Goal: Book appointment/travel/reservation

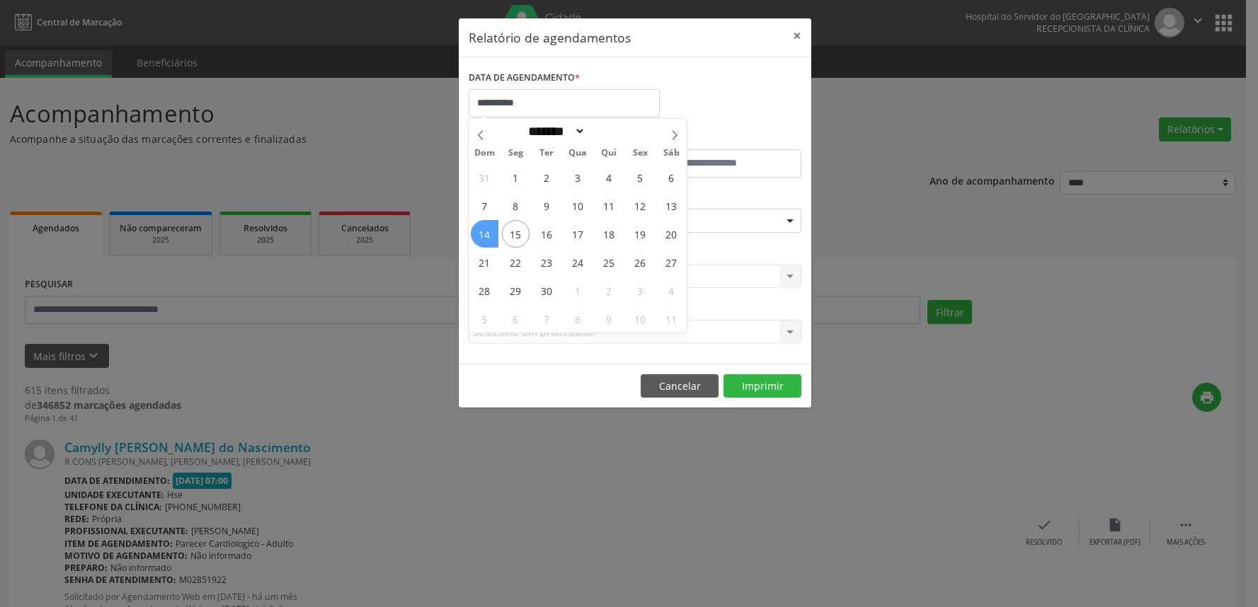
select select "*"
click at [484, 236] on span "14" at bounding box center [485, 234] width 28 height 28
click at [524, 105] on input "**********" at bounding box center [564, 103] width 191 height 28
click at [518, 239] on span "15" at bounding box center [516, 234] width 28 height 28
type input "**********"
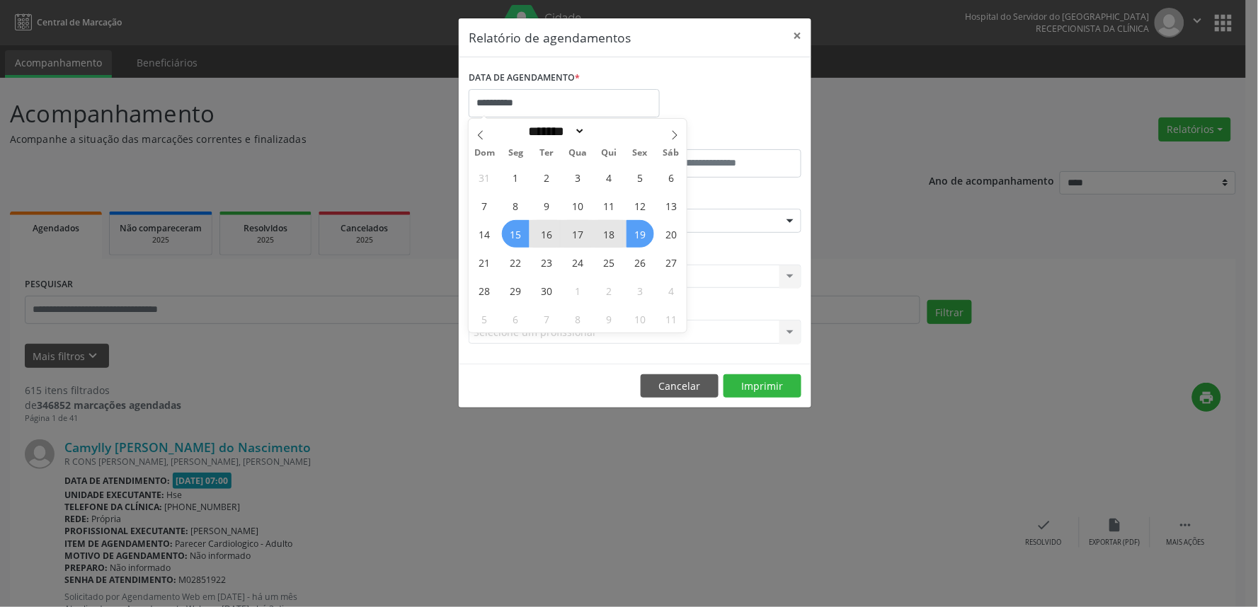
click at [646, 236] on span "19" at bounding box center [641, 234] width 28 height 28
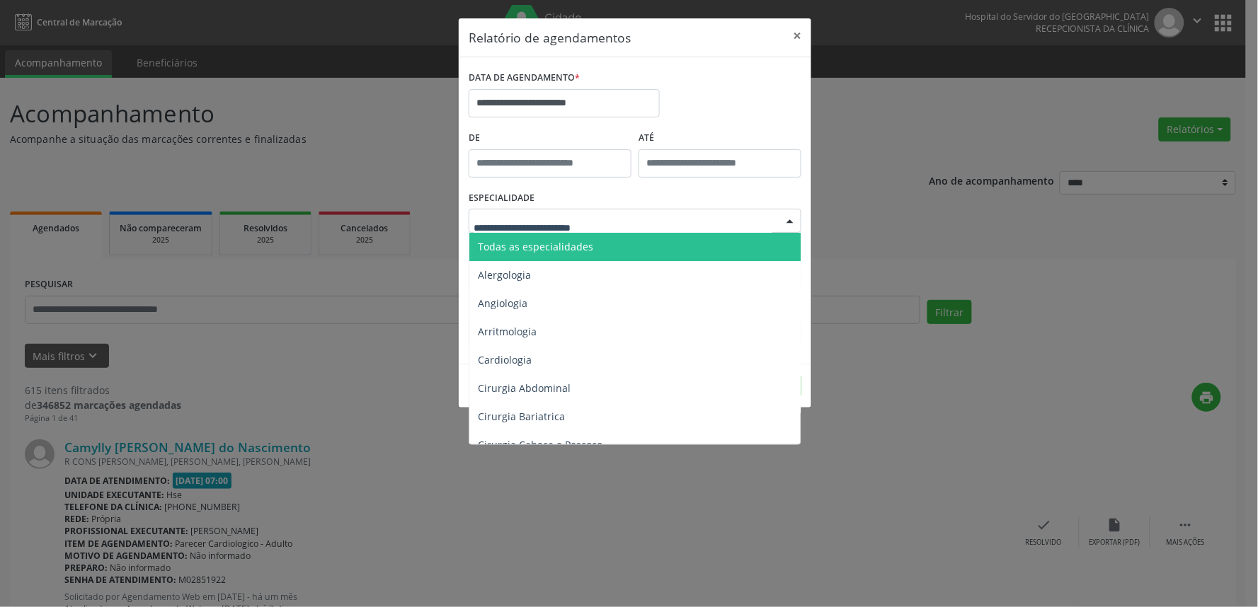
click at [640, 210] on div at bounding box center [635, 221] width 333 height 24
click at [627, 249] on span "Todas as especialidades" at bounding box center [635, 247] width 333 height 28
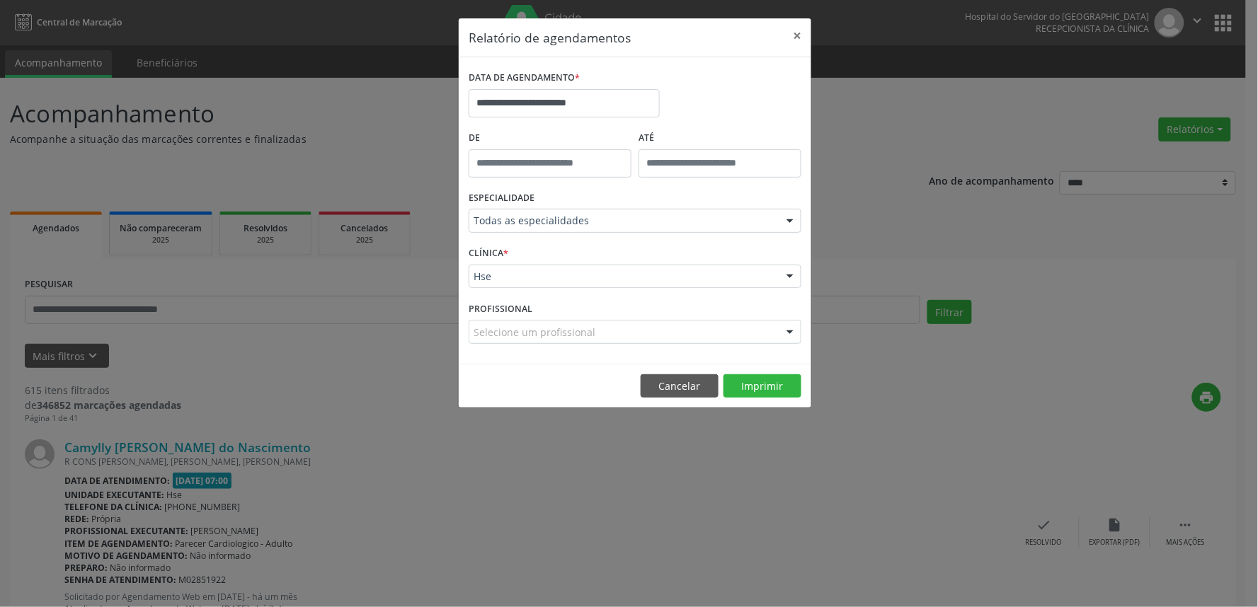
drag, startPoint x: 597, startPoint y: 283, endPoint x: 589, endPoint y: 302, distance: 20.6
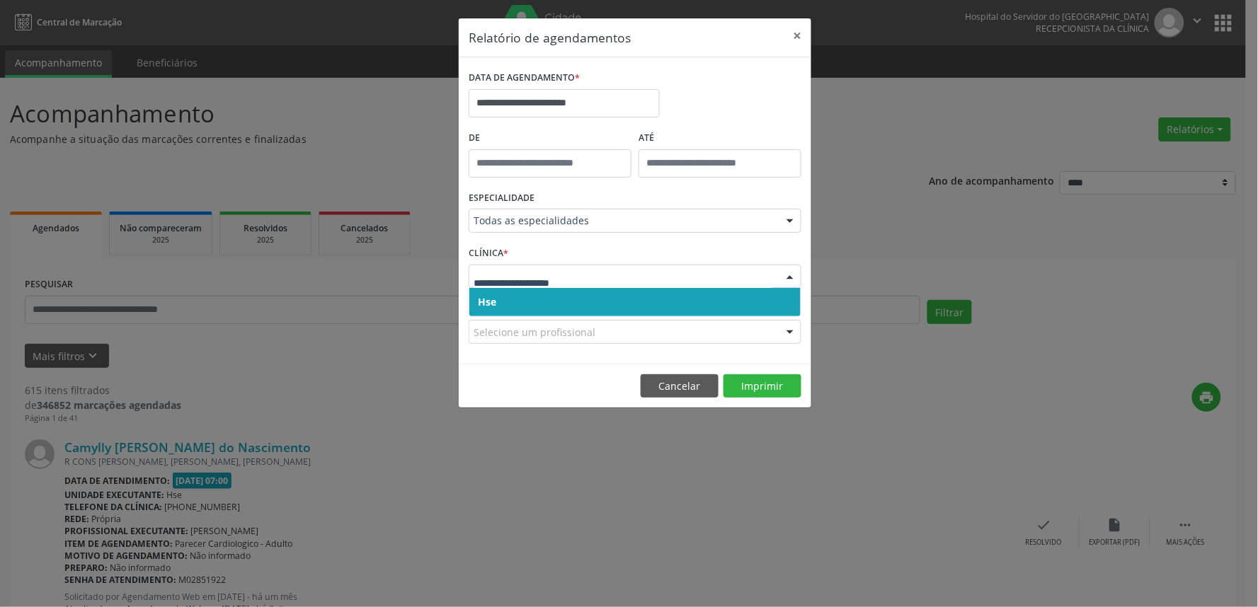
drag, startPoint x: 584, startPoint y: 312, endPoint x: 584, endPoint y: 279, distance: 32.6
click at [584, 310] on span "Hse" at bounding box center [634, 302] width 331 height 28
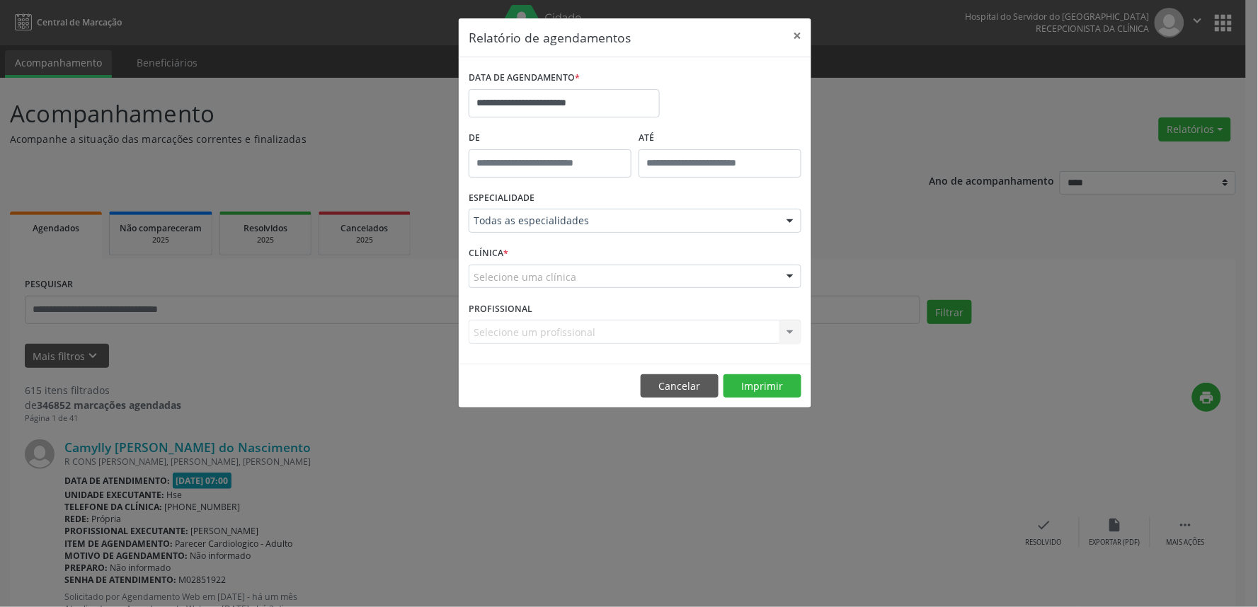
click at [583, 278] on div "Selecione uma clínica" at bounding box center [635, 277] width 333 height 24
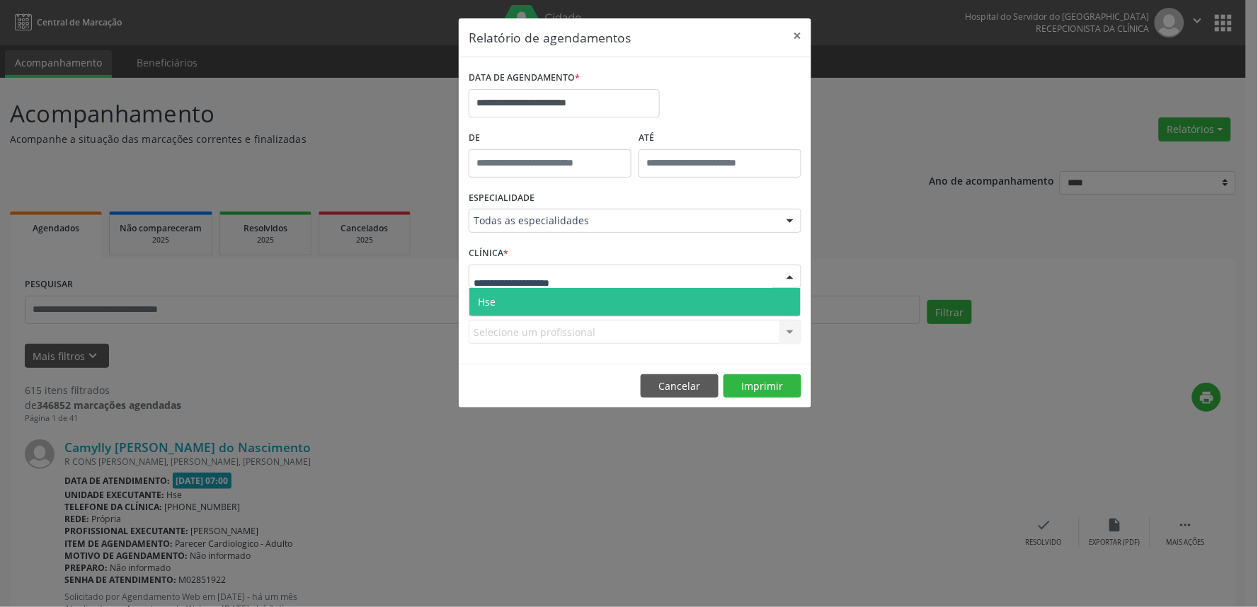
click at [571, 299] on span "Hse" at bounding box center [634, 302] width 331 height 28
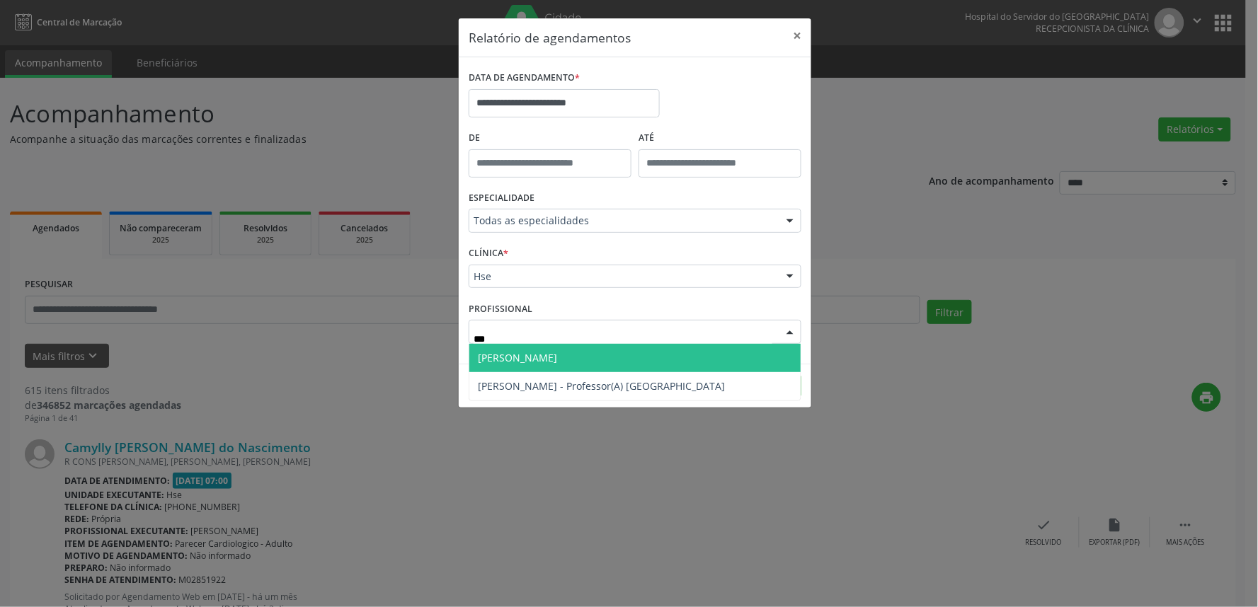
click at [655, 352] on span "[PERSON_NAME]" at bounding box center [634, 358] width 331 height 28
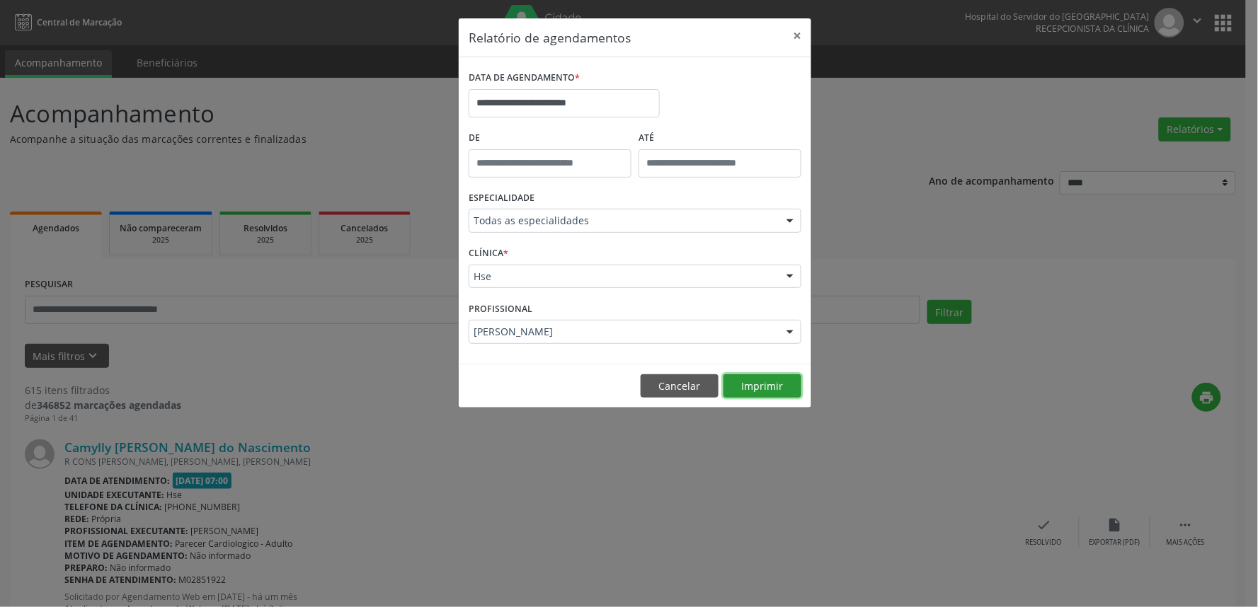
click at [792, 393] on button "Imprimir" at bounding box center [763, 387] width 78 height 24
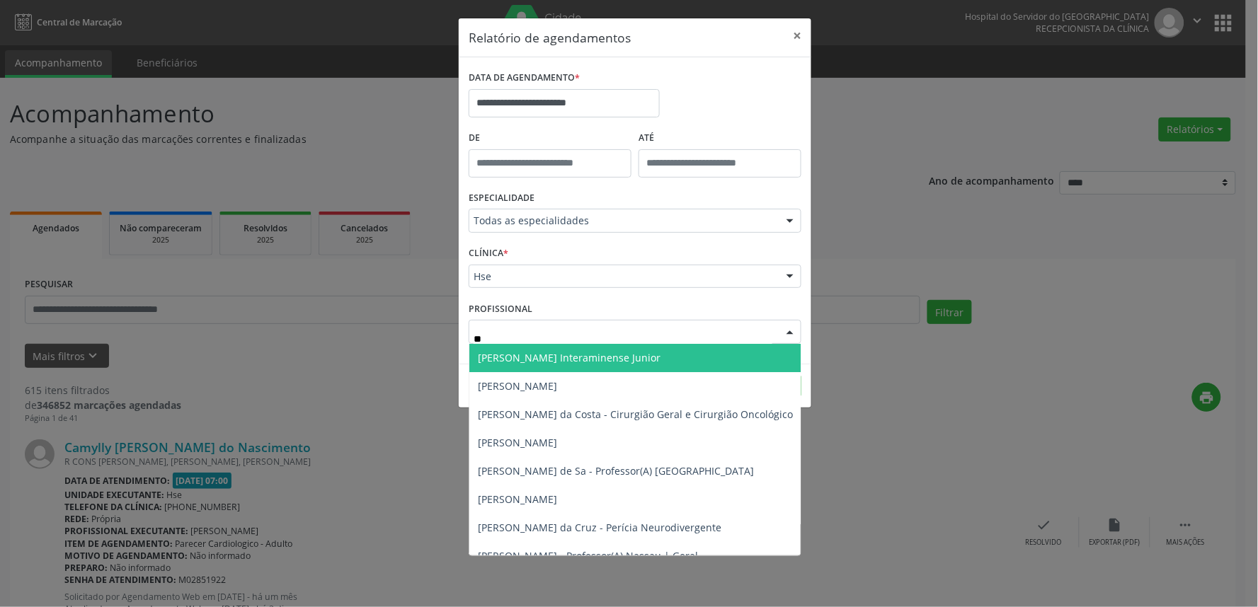
type input "***"
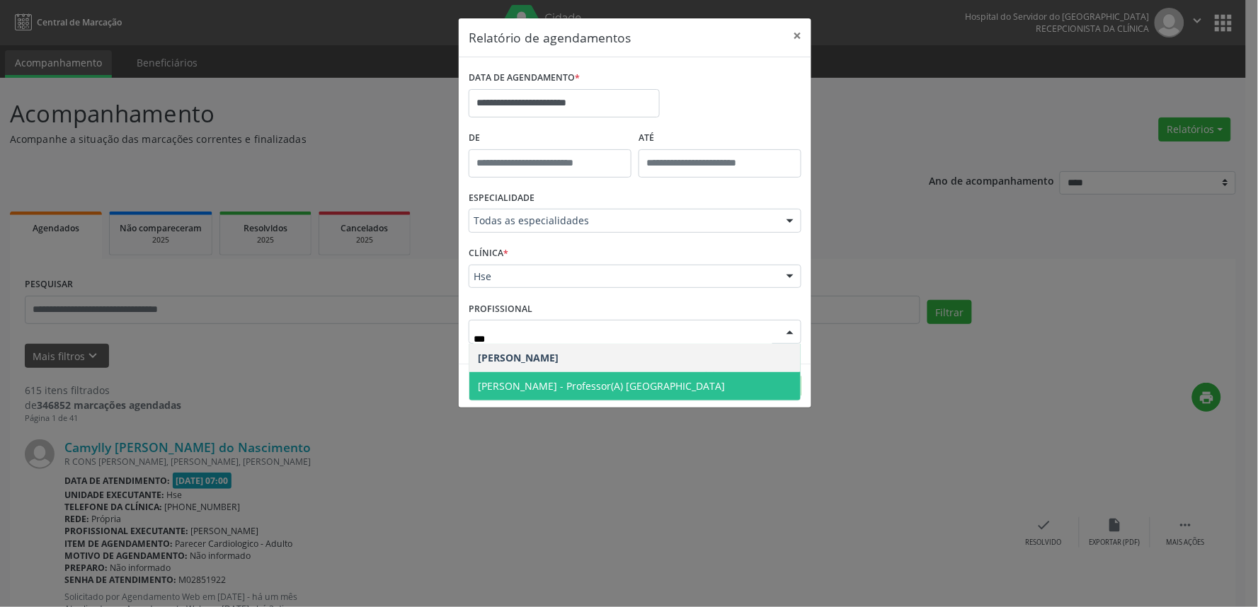
click at [588, 383] on span "[PERSON_NAME] - Professor(A) [GEOGRAPHIC_DATA]" at bounding box center [601, 385] width 247 height 13
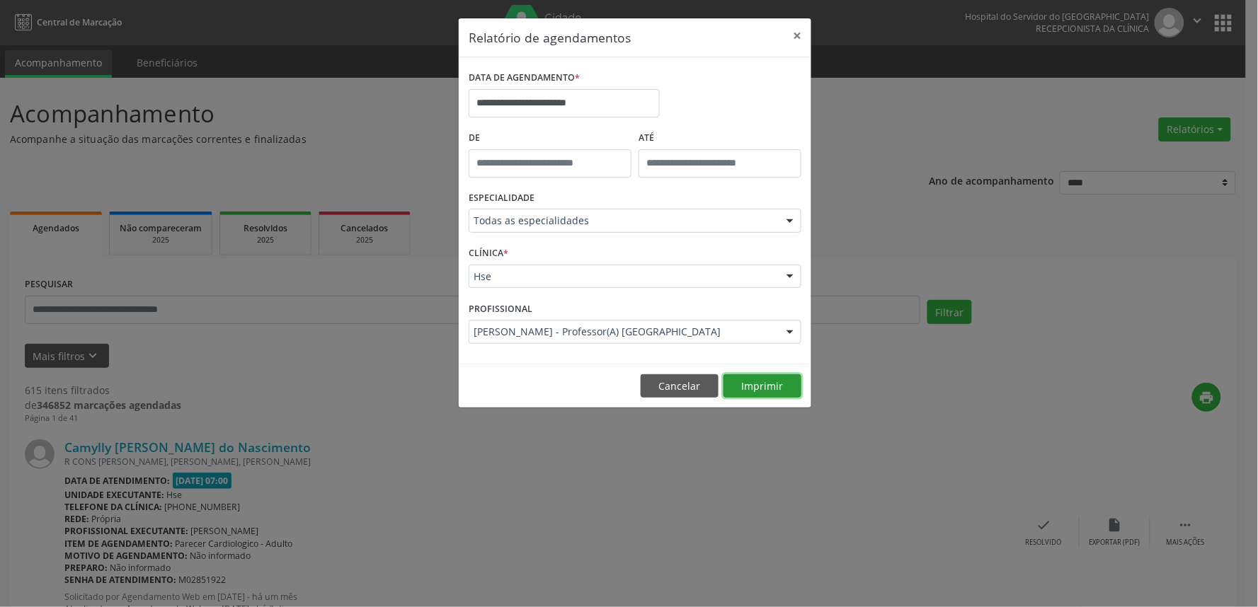
click at [760, 387] on button "Imprimir" at bounding box center [763, 387] width 78 height 24
click at [671, 378] on button "Cancelar" at bounding box center [680, 387] width 78 height 24
